Goal: Information Seeking & Learning: Check status

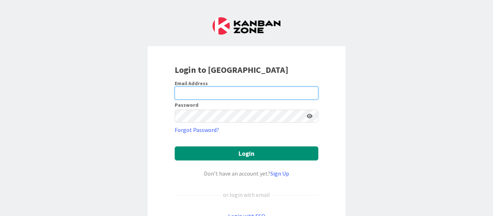
click at [218, 93] on input "email" at bounding box center [247, 93] width 144 height 13
type input "[PERSON_NAME][EMAIL_ADDRESS][PERSON_NAME][DOMAIN_NAME]"
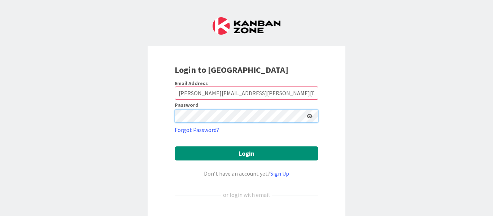
click at [175, 147] on button "Login" at bounding box center [247, 154] width 144 height 14
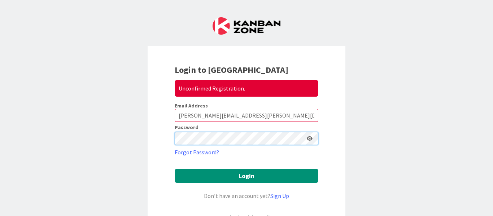
click at [175, 169] on button "Login" at bounding box center [247, 176] width 144 height 14
click at [124, 134] on div "Login to [GEOGRAPHIC_DATA] Unconfirmed Registration. Email Address [PERSON_NAME…" at bounding box center [246, 108] width 493 height 216
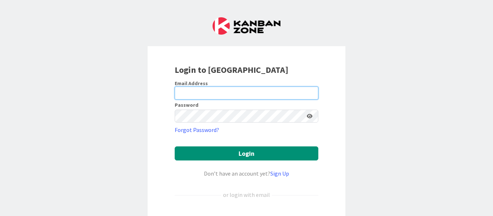
click at [215, 90] on input "email" at bounding box center [247, 93] width 144 height 13
type input "[PERSON_NAME][EMAIL_ADDRESS][PERSON_NAME][DOMAIN_NAME]"
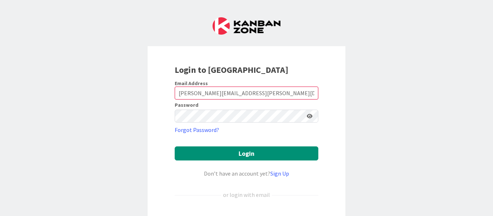
click at [216, 123] on form "Email Address [PERSON_NAME][EMAIL_ADDRESS][PERSON_NAME][DOMAIN_NAME] Password F…" at bounding box center [247, 163] width 144 height 167
click at [307, 115] on icon at bounding box center [310, 116] width 6 height 5
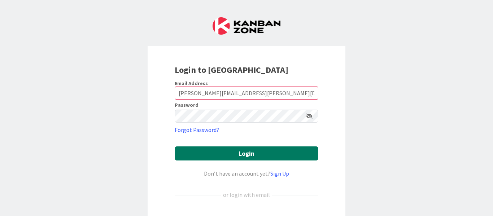
click at [216, 156] on button "Login" at bounding box center [247, 154] width 144 height 14
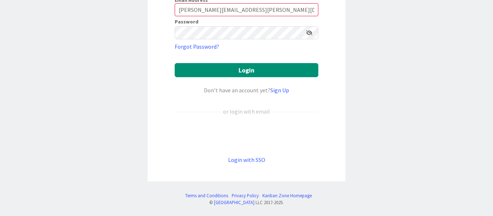
scroll to position [106, 0]
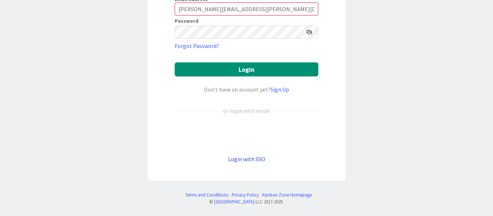
click at [258, 161] on link "Login with SSO" at bounding box center [246, 159] width 37 height 7
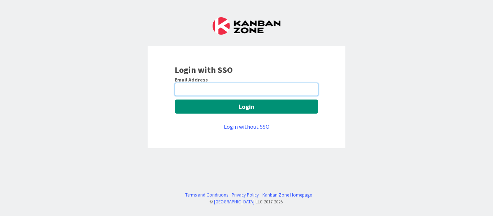
click at [230, 89] on input "email" at bounding box center [247, 89] width 144 height 13
type input "[PERSON_NAME][EMAIL_ADDRESS][PERSON_NAME][DOMAIN_NAME]"
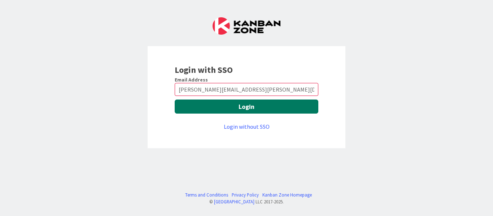
click at [252, 108] on button "Login" at bounding box center [247, 107] width 144 height 14
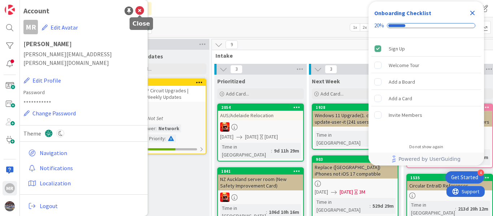
click at [143, 11] on icon at bounding box center [139, 10] width 9 height 9
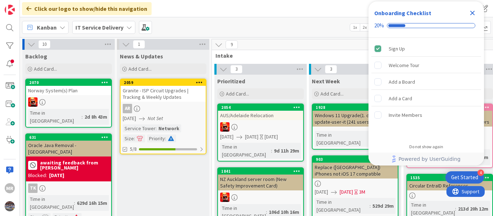
click at [473, 13] on icon "Close Checklist" at bounding box center [472, 13] width 5 height 5
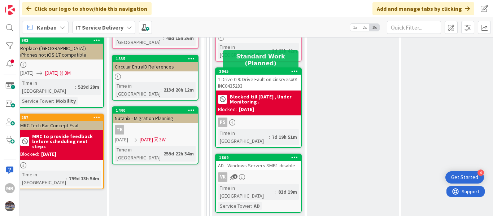
scroll to position [108, 295]
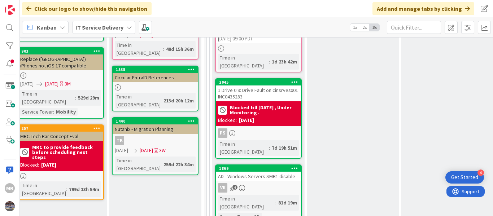
click at [267, 86] on div "1 Drive 0 9: Drive Fault on cinsrvesx01 INC0435283" at bounding box center [258, 94] width 85 height 16
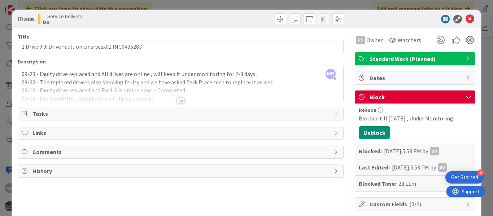
click at [174, 77] on div "MR Muralidharan Ramanujam just joined 09/23 - Faulty drive replaced and All dri…" at bounding box center [180, 83] width 325 height 36
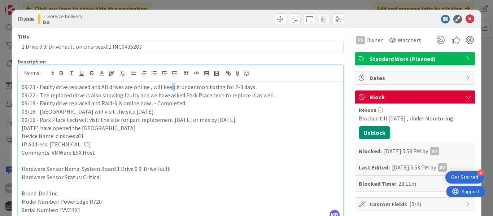
click at [171, 89] on p "09/23 - Faulty drive replaced and All drives are online , will keep it under mo…" at bounding box center [181, 87] width 318 height 8
click at [21, 88] on div "09/23 - Faulty drive replaced and All drives are online , will keep it under mo…" at bounding box center [180, 152] width 325 height 140
click at [466, 22] on icon at bounding box center [470, 19] width 9 height 9
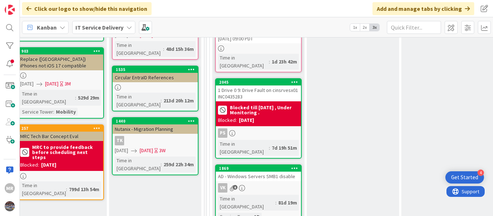
click at [257, 86] on div "1 Drive 0 9: Drive Fault on cinsrvesx01 INC0435283" at bounding box center [258, 94] width 85 height 16
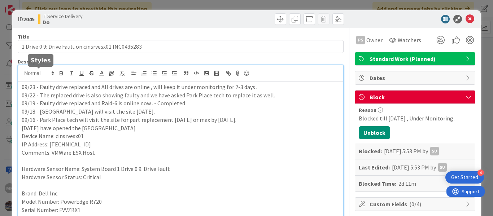
click at [24, 74] on div "09/23 - Faulty drive replaced and All drives are online , will keep it under mo…" at bounding box center [180, 143] width 325 height 156
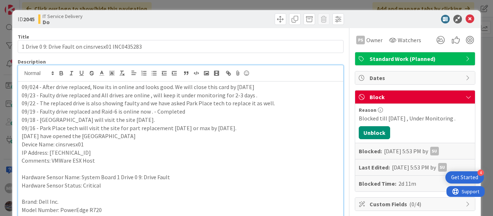
click at [288, 92] on p "09/23 - Faulty drive replaced and All drives are online , will keep it under mo…" at bounding box center [181, 95] width 318 height 8
click at [466, 98] on icon at bounding box center [469, 97] width 6 height 6
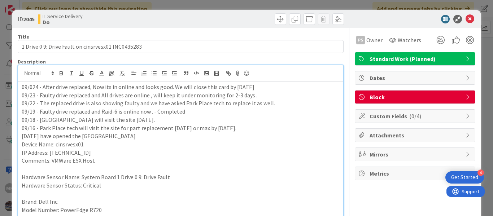
click at [466, 99] on icon at bounding box center [469, 97] width 6 height 6
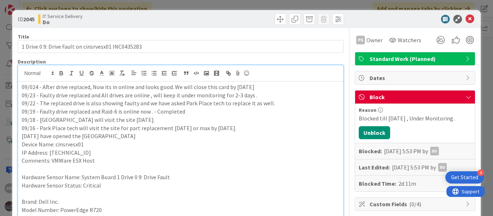
click at [92, 87] on p "09/024 - After drive replaced, Now its in online and looks good. We will close …" at bounding box center [181, 87] width 318 height 8
click at [248, 87] on p "09/024 - After drive replaced, Now its in online and looks good. We will close …" at bounding box center [181, 87] width 318 height 8
click at [468, 17] on icon at bounding box center [470, 19] width 9 height 9
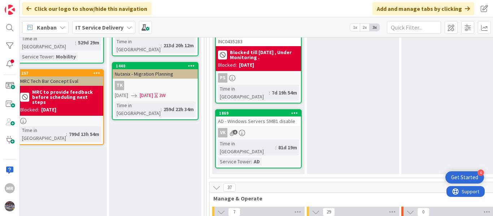
scroll to position [180, 295]
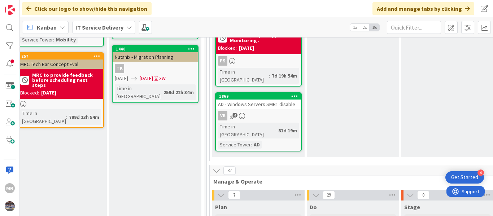
click at [264, 100] on div "AD - Windows Servers SMB1 disable" at bounding box center [258, 104] width 85 height 9
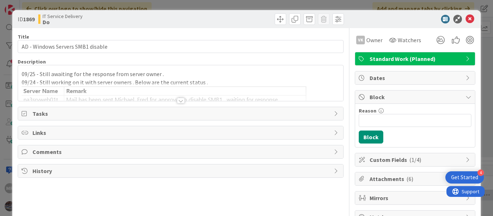
click at [179, 73] on div "09/25 - Still awaiting for the response from server owner . 09/24 - Still worki…" at bounding box center [180, 83] width 325 height 36
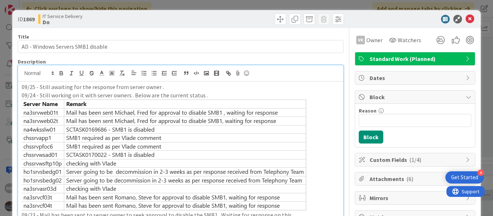
click at [22, 86] on p "09/25 - Still awaiting for the response from server owner ." at bounding box center [181, 87] width 318 height 8
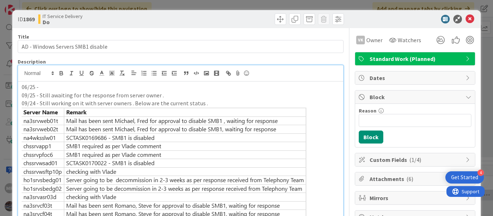
drag, startPoint x: 39, startPoint y: 86, endPoint x: 16, endPoint y: 86, distance: 23.1
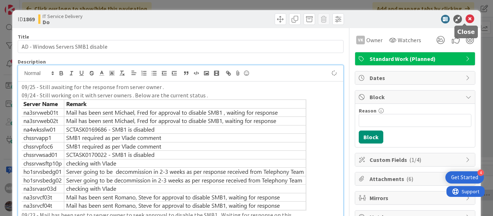
click at [466, 19] on icon at bounding box center [470, 19] width 9 height 9
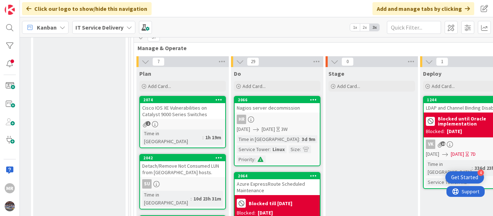
scroll to position [325, 370]
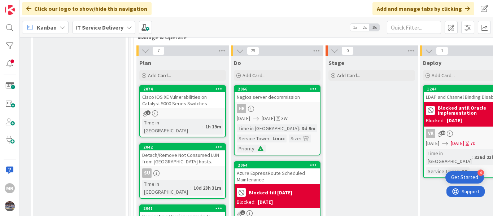
click at [183, 151] on div "Detach/Remove Not Consumed LUN from ESXi hosts." at bounding box center [182, 159] width 85 height 16
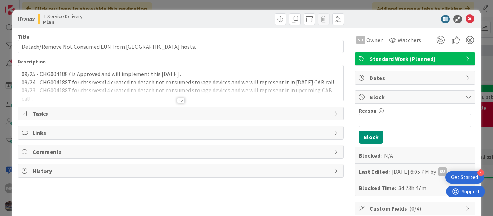
click at [140, 78] on p "09/25 - CHG0041887 is Approved and will implement this tomorrow ." at bounding box center [181, 74] width 318 height 8
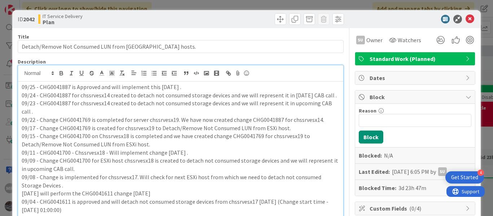
click at [135, 89] on p "09/25 - CHG0041887 is Approved and will implement this tomorrow ." at bounding box center [181, 87] width 318 height 8
click at [192, 88] on p "09/25 - CHG0041887 is Approved and will implement this tomorrow ." at bounding box center [181, 87] width 318 height 8
click at [21, 90] on div "09/25 - CHG0041887 is Approved and will implement this tomorrow . 09/24 - CHG00…" at bounding box center [180, 172] width 325 height 181
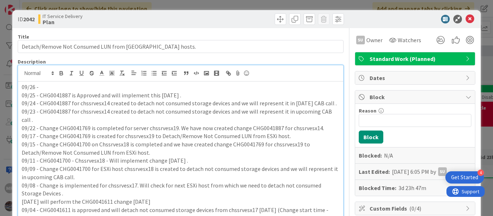
drag, startPoint x: 178, startPoint y: 96, endPoint x: 38, endPoint y: 94, distance: 139.4
click at [38, 94] on p "09/25 - CHG0041887 is Approved and will implement this tomorrow ." at bounding box center [181, 95] width 318 height 8
copy p "CHG0041887 is Approved and will implement this tomorrow ."
click at [81, 86] on p "09/26 -" at bounding box center [181, 87] width 318 height 8
click at [170, 88] on p "09/26 - CHG0041887 is Approved and will implement this tomorrow ." at bounding box center [181, 87] width 318 height 8
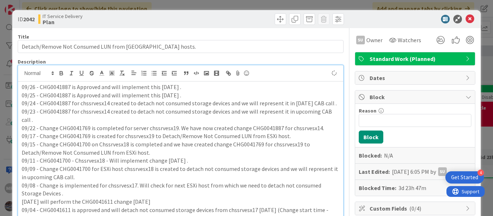
click at [170, 88] on p "09/26 - CHG0041887 is Approved and will implement this tomorrow ." at bounding box center [181, 87] width 318 height 8
click at [466, 17] on icon at bounding box center [470, 19] width 9 height 9
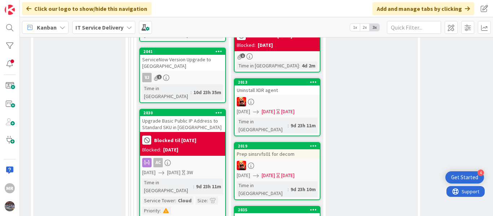
scroll to position [469, 370]
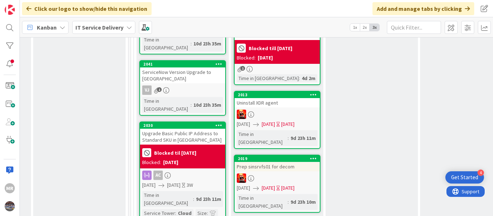
click at [280, 110] on div at bounding box center [277, 114] width 85 height 9
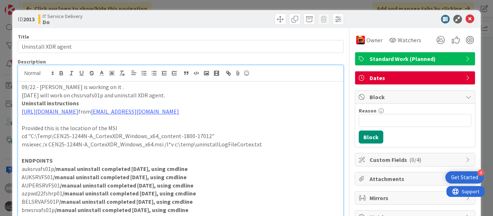
click at [96, 87] on p "09/22 - Vlade is working on it ." at bounding box center [181, 87] width 318 height 8
click at [466, 21] on icon at bounding box center [470, 19] width 9 height 9
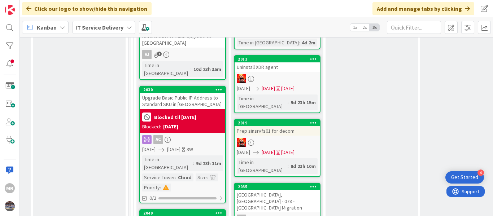
scroll to position [505, 370]
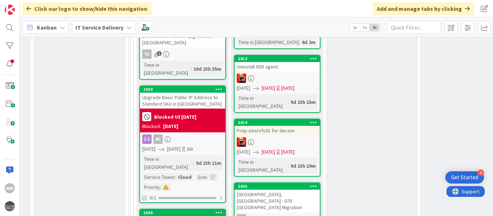
click at [275, 126] on div "Prep sinsrvfs01 for decom" at bounding box center [277, 130] width 85 height 9
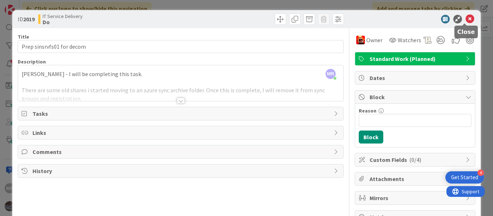
click at [466, 21] on icon at bounding box center [470, 19] width 9 height 9
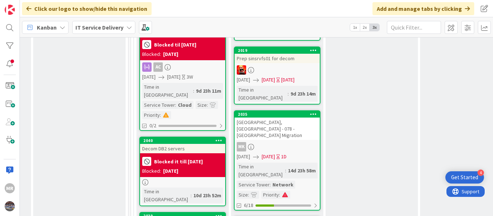
click at [188, 167] on div "Blocked: 09/19/2025" at bounding box center [182, 171] width 81 height 8
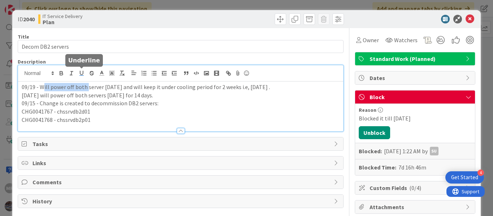
drag, startPoint x: 43, startPoint y: 73, endPoint x: 86, endPoint y: 77, distance: 43.1
click at [86, 77] on div "09/19 - Will power off both server today and will keep it under cooling period …" at bounding box center [180, 98] width 325 height 66
click at [167, 88] on p "09/19 - Will power off both server today and will keep it under cooling period …" at bounding box center [181, 87] width 318 height 8
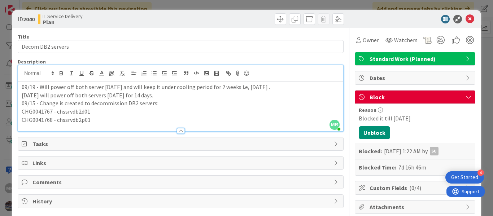
click at [111, 115] on p "CHG0041767 - chssrvdb2d01" at bounding box center [181, 112] width 318 height 8
drag, startPoint x: 91, startPoint y: 121, endPoint x: 74, endPoint y: 114, distance: 19.0
click at [74, 114] on div "09/19 - Will power off both server today and will keep it under cooling period …" at bounding box center [180, 107] width 325 height 50
click at [243, 90] on p "09/19 - Will power off both server today and will keep it under cooling period …" at bounding box center [181, 87] width 318 height 8
click at [467, 18] on icon at bounding box center [470, 19] width 9 height 9
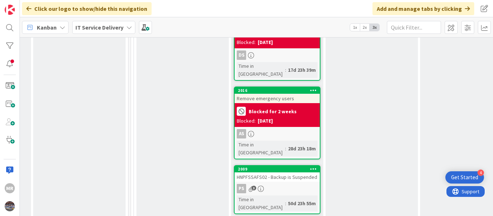
scroll to position [938, 370]
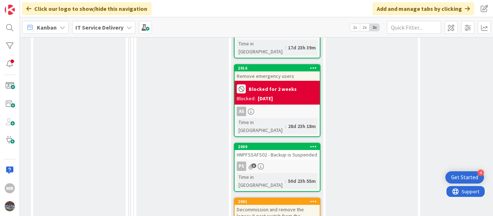
click at [288, 162] on div "PS 3" at bounding box center [277, 166] width 85 height 9
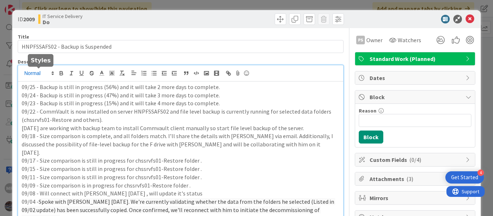
click at [21, 73] on div "09/25 - Backup is still in progress (56%) and it will take 2 more days to compl…" at bounding box center [180, 192] width 325 height 254
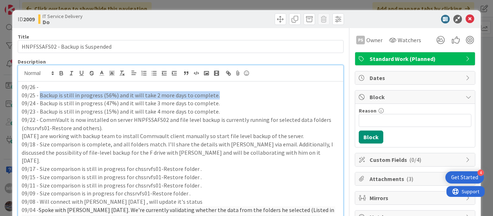
drag, startPoint x: 39, startPoint y: 97, endPoint x: 218, endPoint y: 98, distance: 179.0
click at [218, 98] on p "09/25 - Backup is still in progress (56%) and it will take 2 more days to compl…" at bounding box center [181, 95] width 318 height 8
copy p "Backup is still in progress (56%) and it will take 2 more days to complete."
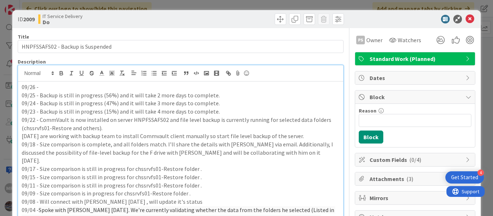
click at [61, 87] on p "09/26 -" at bounding box center [181, 87] width 318 height 8
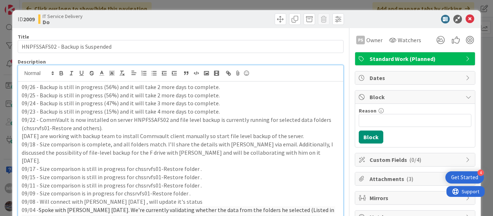
click at [108, 90] on p "09/26 - Backup is still in progress (56%) and it will take 2 more days to compl…" at bounding box center [181, 87] width 318 height 8
click at [154, 90] on p "09/26 - Backup is still in progress (65%) and it will take 2 more days to compl…" at bounding box center [181, 87] width 318 height 8
click at [126, 86] on p "09/26 - Backup is still in progress (65%) and it will take 2 more days to compl…" at bounding box center [181, 87] width 318 height 8
click at [466, 20] on icon at bounding box center [470, 19] width 9 height 9
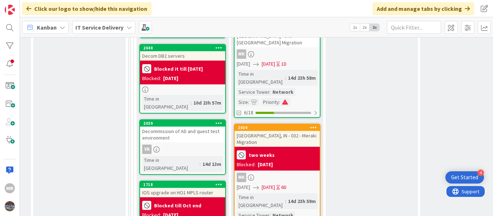
scroll to position [648, 370]
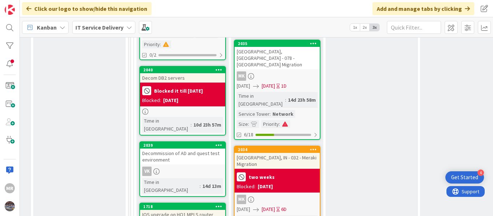
click at [178, 149] on div "Decommission of AD and quest test environment" at bounding box center [182, 157] width 85 height 16
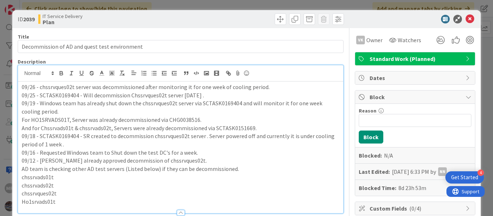
click at [22, 73] on div "09/26 - chssrvques02t server was decommissioned after monitoring it for one wee…" at bounding box center [180, 139] width 325 height 148
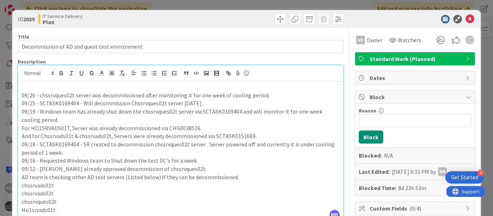
click at [59, 97] on p "09/26 - chssrvques02t server was decommissioned after monitoring it for one wee…" at bounding box center [181, 95] width 318 height 8
click at [25, 87] on p at bounding box center [181, 87] width 318 height 8
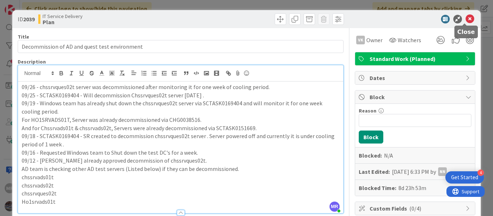
click at [466, 17] on icon at bounding box center [470, 19] width 9 height 9
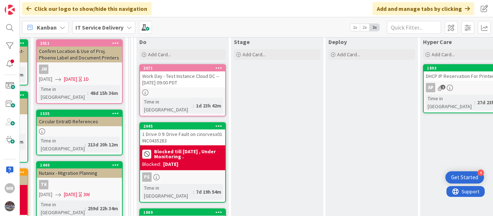
scroll to position [144, 370]
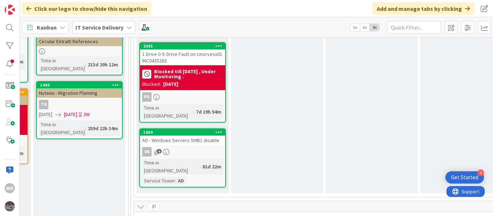
click at [185, 92] on div "PS" at bounding box center [182, 96] width 85 height 9
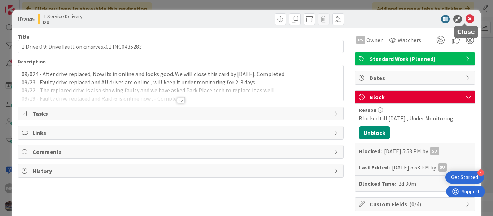
click at [469, 16] on icon at bounding box center [470, 19] width 9 height 9
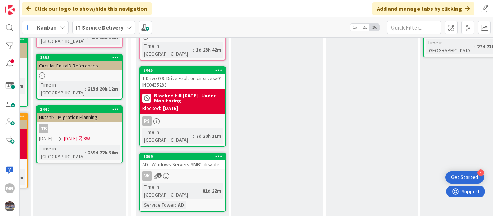
scroll to position [144, 370]
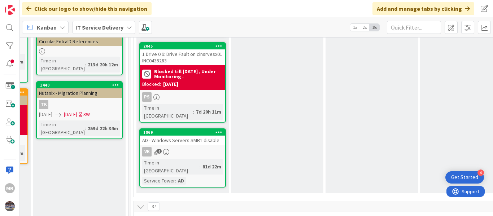
click at [176, 136] on div "AD - Windows Servers SMB1 disable" at bounding box center [182, 140] width 85 height 9
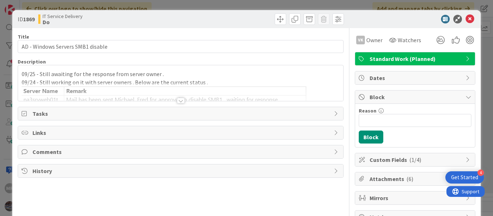
click at [31, 69] on div "09/25 - Still awaiting for the response from server owner . 09/24 - Still worki…" at bounding box center [180, 83] width 325 height 36
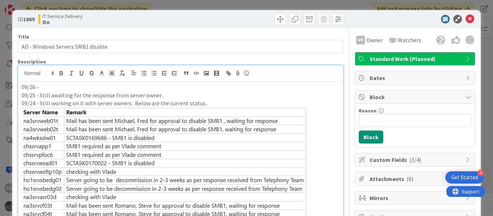
click at [58, 88] on p "09/26 -" at bounding box center [181, 87] width 318 height 8
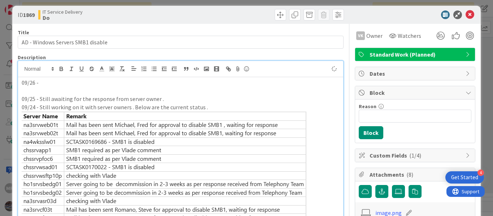
scroll to position [1, 0]
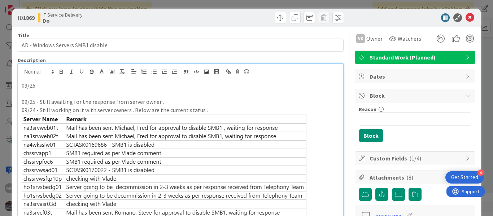
click at [40, 92] on p at bounding box center [181, 94] width 318 height 8
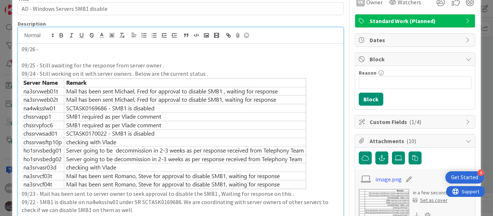
scroll to position [38, 0]
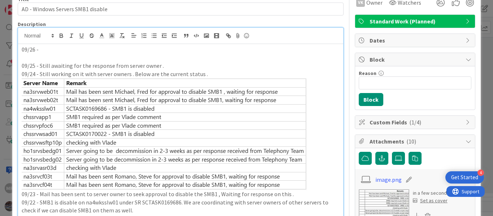
click at [52, 51] on p "09/26 -" at bounding box center [181, 49] width 318 height 8
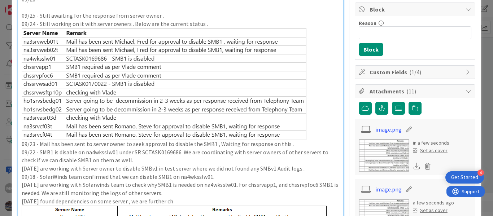
scroll to position [0, 0]
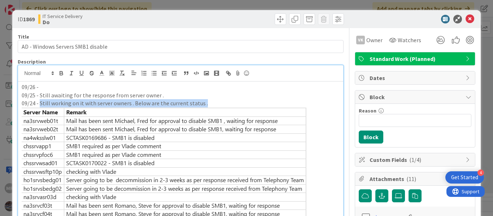
drag, startPoint x: 40, startPoint y: 102, endPoint x: 206, endPoint y: 102, distance: 166.0
click at [206, 102] on p "09/24 - Still working on it with server owners . Below are the current status ." at bounding box center [181, 103] width 318 height 8
copy p "Still working on it with server owners . Below are the current status ."
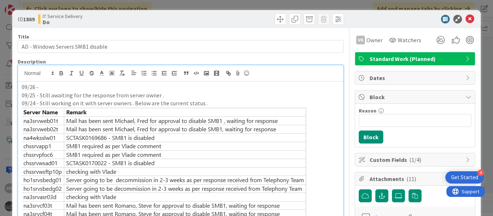
click at [99, 84] on p "09/26 -" at bounding box center [181, 87] width 318 height 8
